Goal: Task Accomplishment & Management: Complete application form

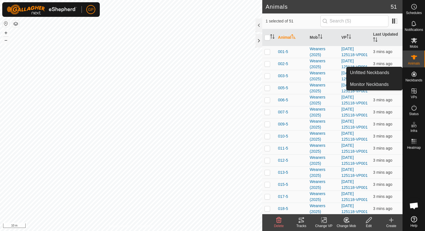
click at [418, 83] on div "Neckbands" at bounding box center [413, 75] width 22 height 17
click at [418, 80] on span "Neckbands" at bounding box center [413, 80] width 17 height 3
click at [384, 72] on link "Unfitted Neckbands" at bounding box center [374, 72] width 56 height 11
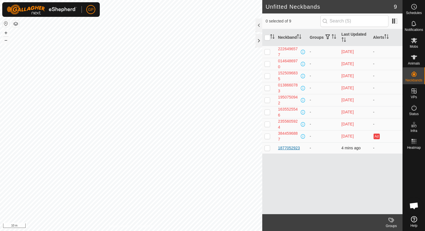
click at [290, 148] on div "1877052923" at bounding box center [289, 148] width 22 height 6
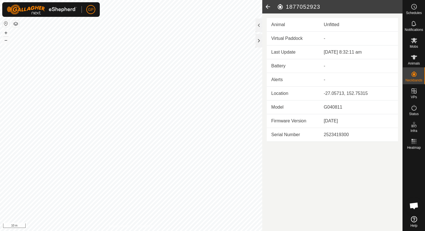
click at [268, 7] on icon at bounding box center [267, 6] width 11 height 13
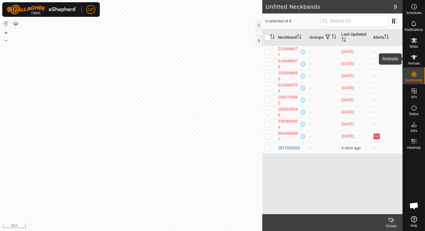
click at [414, 60] on icon at bounding box center [413, 57] width 7 height 7
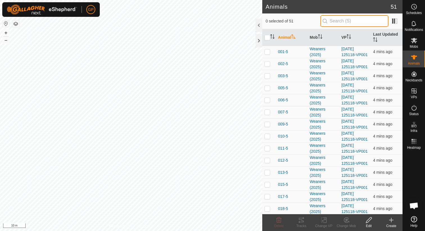
click at [365, 24] on input "text" at bounding box center [354, 21] width 68 height 12
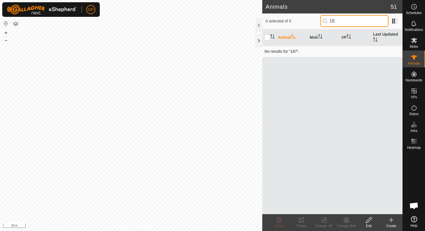
type input "1"
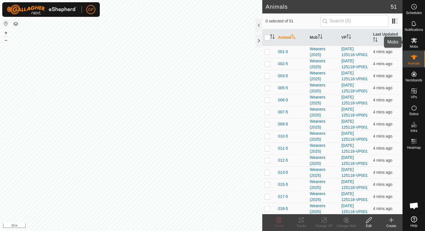
click at [414, 39] on icon at bounding box center [414, 40] width 6 height 5
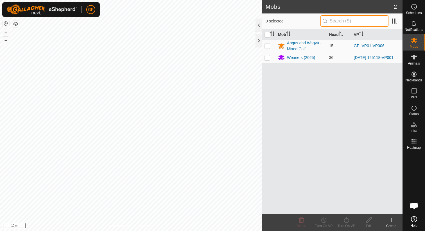
click at [366, 24] on input "text" at bounding box center [354, 21] width 68 height 12
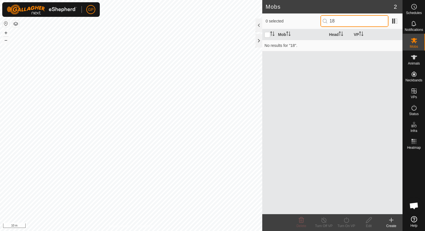
type input "1"
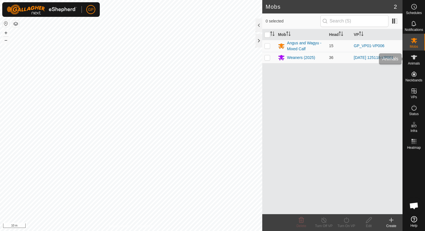
click at [415, 62] on span "Animals" at bounding box center [413, 63] width 12 height 3
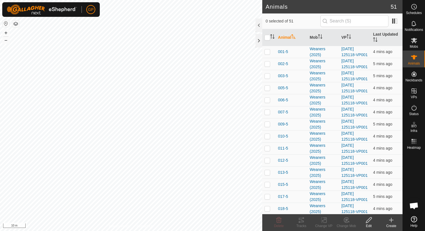
click at [388, 220] on icon at bounding box center [391, 220] width 7 height 7
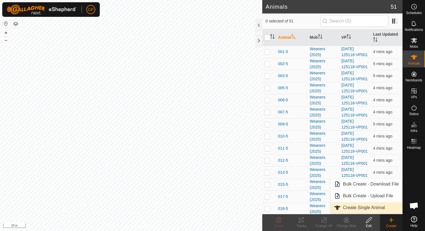
click at [372, 208] on link "Create Single Animal" at bounding box center [366, 207] width 72 height 11
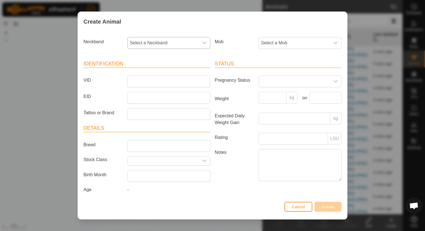
click at [202, 44] on icon "dropdown trigger" at bounding box center [204, 43] width 4 height 4
type input "1877"
click at [177, 71] on li "1877052923" at bounding box center [169, 71] width 82 height 11
click at [301, 47] on span "Select a Mob" at bounding box center [294, 42] width 71 height 11
click at [279, 87] on li "Angus and Wagyu - Mixed Calf" at bounding box center [300, 83] width 82 height 11
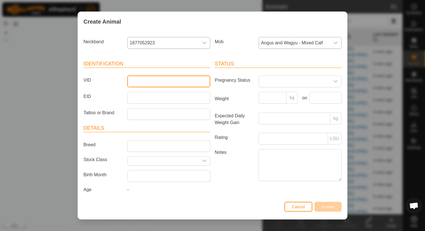
click at [158, 81] on input "VID" at bounding box center [168, 82] width 83 height 12
click at [135, 81] on input "BUggy" at bounding box center [168, 82] width 83 height 12
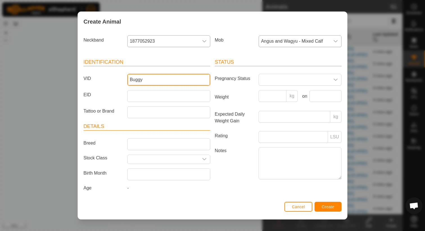
type input "Buggy"
click at [327, 208] on span "Create" at bounding box center [328, 207] width 13 height 4
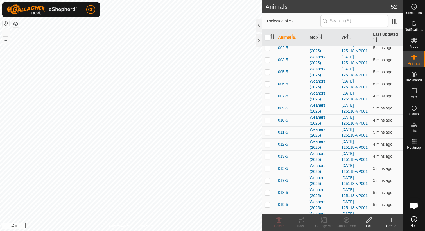
scroll to position [0, 0]
